Goal: Information Seeking & Learning: Learn about a topic

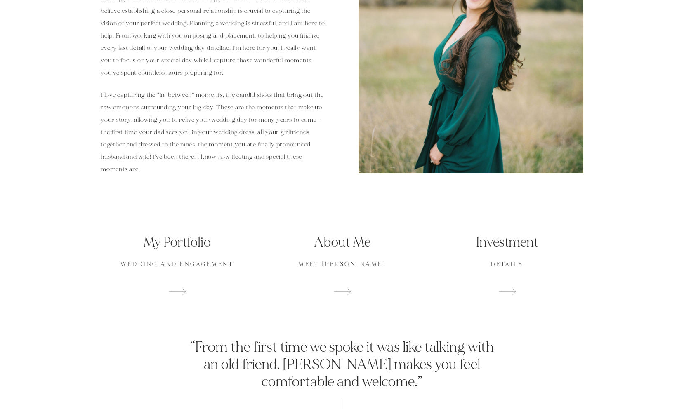
scroll to position [523, 0]
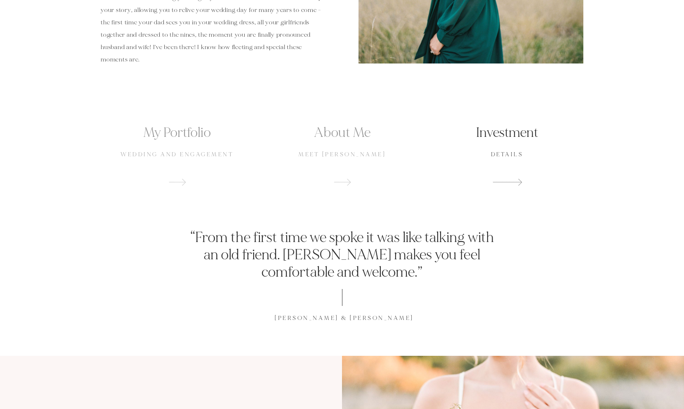
click at [493, 137] on h2 "Investment" at bounding box center [506, 133] width 153 height 19
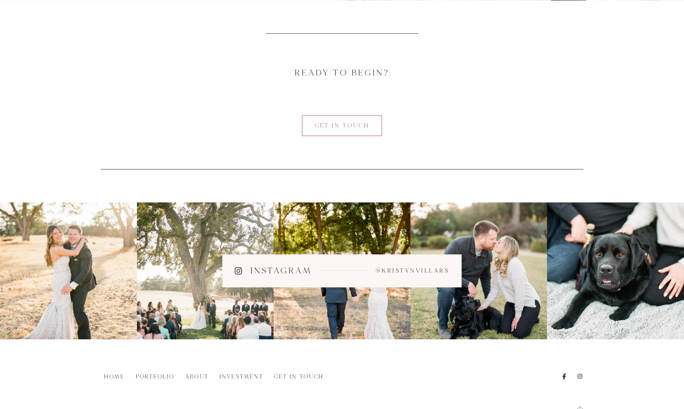
scroll to position [902, 0]
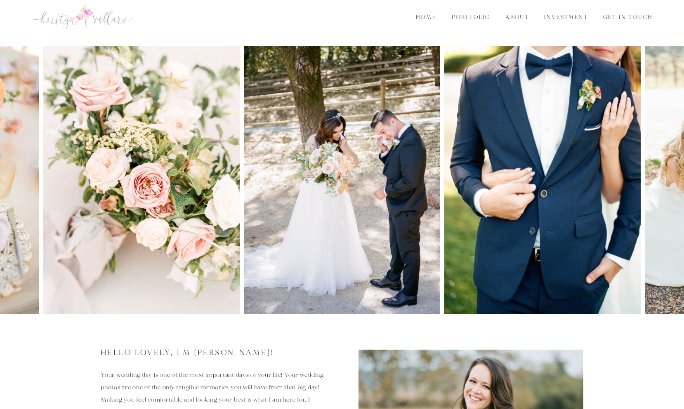
scroll to position [12, 0]
drag, startPoint x: 625, startPoint y: 177, endPoint x: 453, endPoint y: 178, distance: 171.9
click at [453, 178] on div at bounding box center [342, 180] width 684 height 268
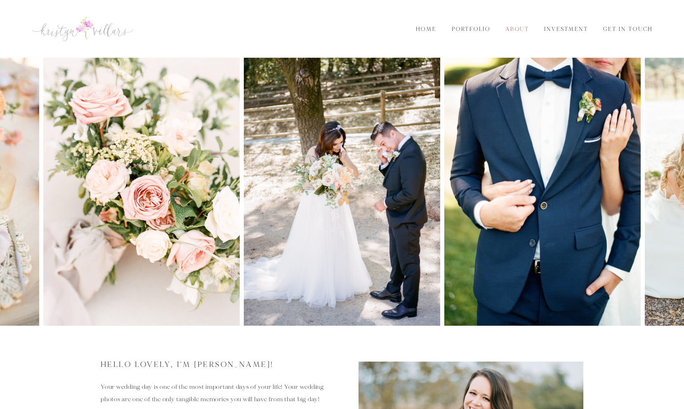
scroll to position [0, 0]
click at [469, 29] on link "Portfolio" at bounding box center [470, 29] width 49 height 9
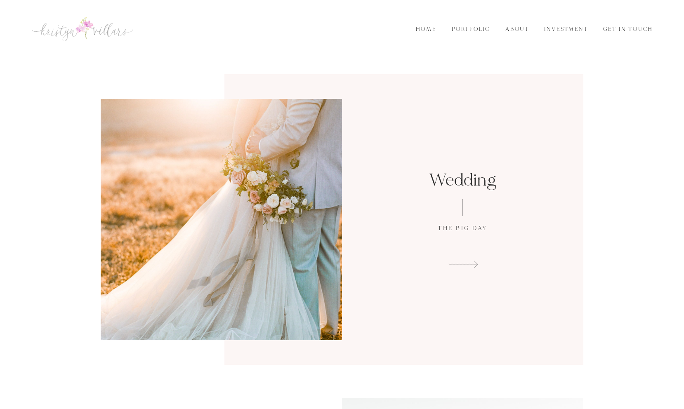
click at [468, 263] on span at bounding box center [463, 263] width 192 height 12
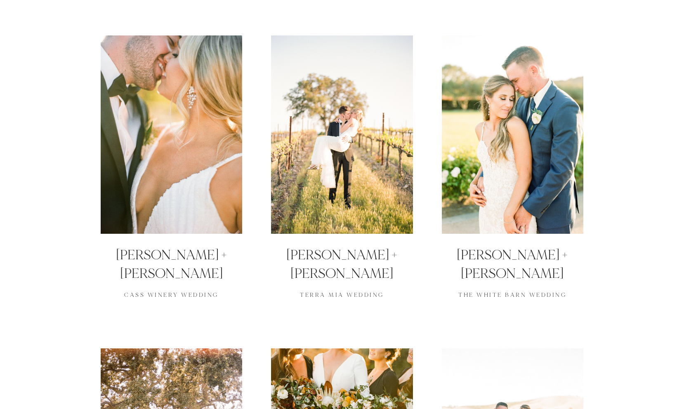
scroll to position [126, 0]
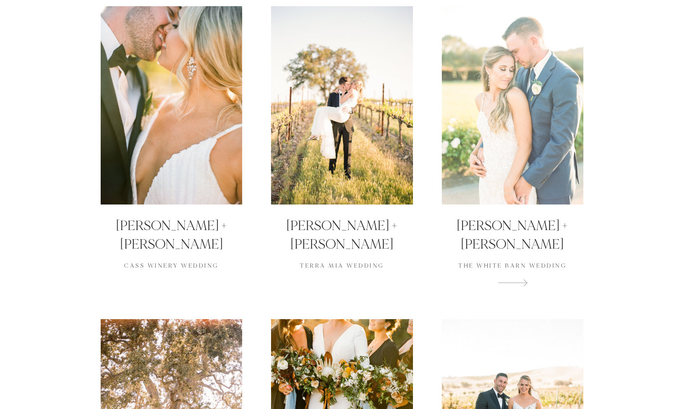
click at [525, 140] on div at bounding box center [512, 105] width 141 height 198
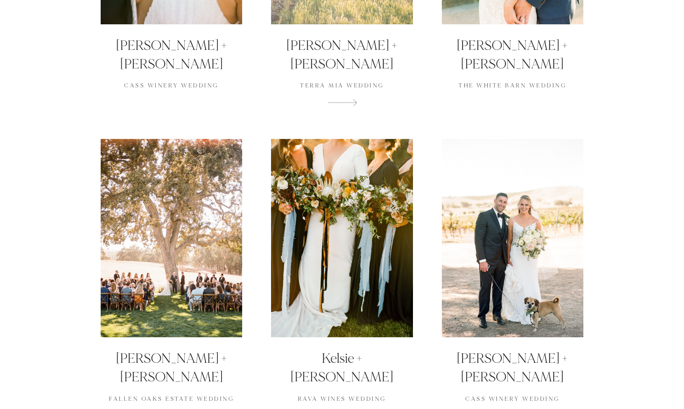
scroll to position [295, 0]
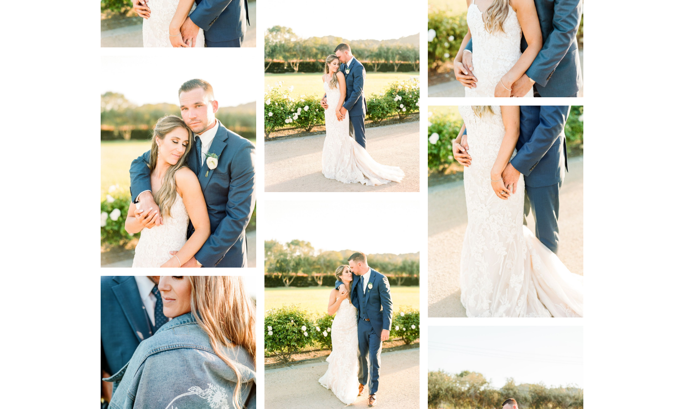
scroll to position [4555, 0]
